Goal: Check status: Check status

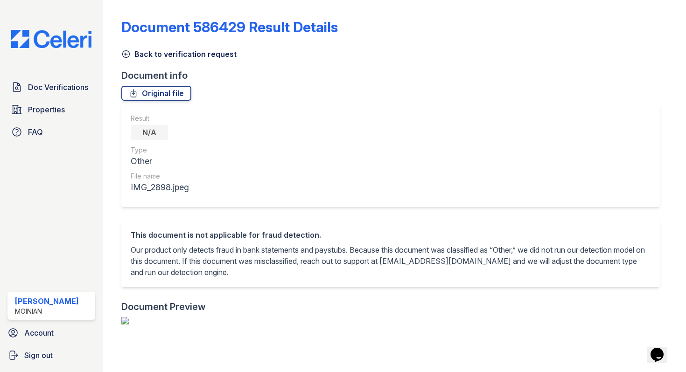
click at [127, 55] on icon at bounding box center [125, 53] width 9 height 9
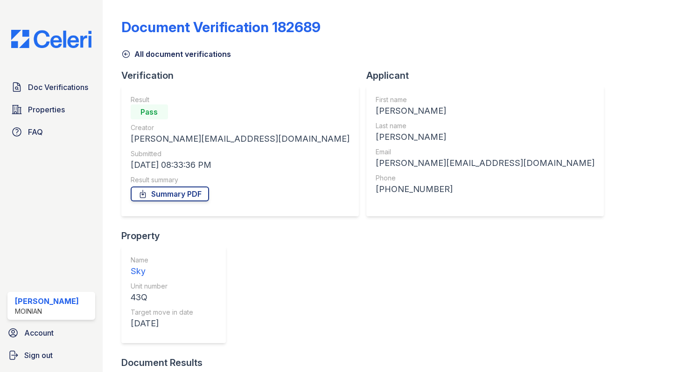
click at [128, 54] on icon at bounding box center [125, 53] width 9 height 9
